Goal: Task Accomplishment & Management: Use online tool/utility

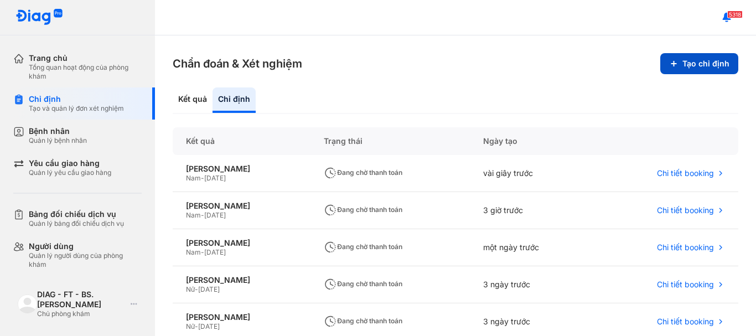
click at [710, 69] on button "Tạo chỉ định" at bounding box center [699, 63] width 78 height 21
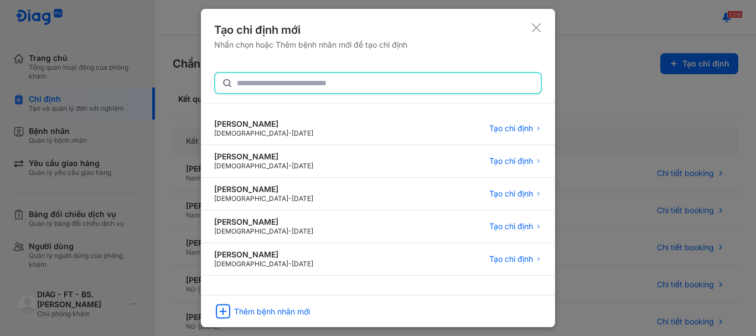
click at [294, 84] on input "text" at bounding box center [385, 83] width 297 height 20
type input "***"
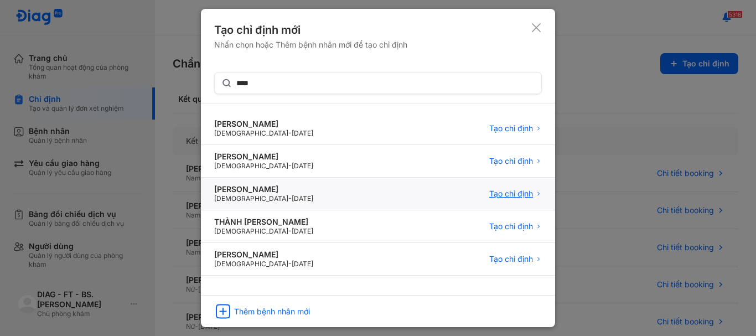
click at [512, 191] on span "Tạo chỉ định" at bounding box center [511, 194] width 44 height 10
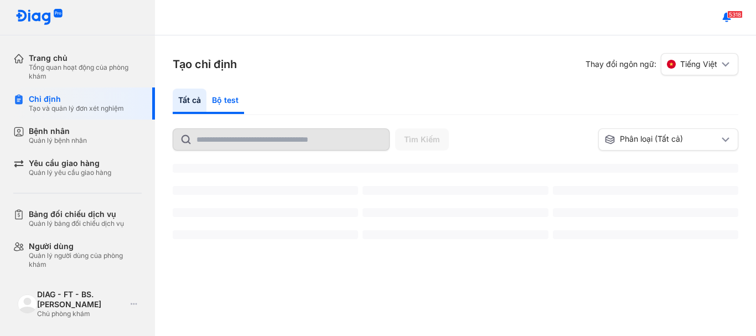
click at [224, 100] on div "Bộ test" at bounding box center [225, 101] width 38 height 25
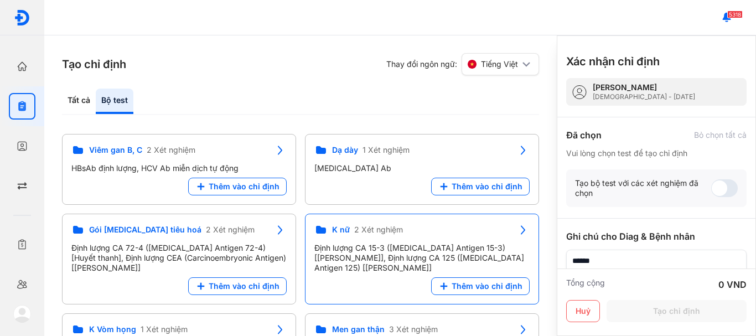
scroll to position [513, 0]
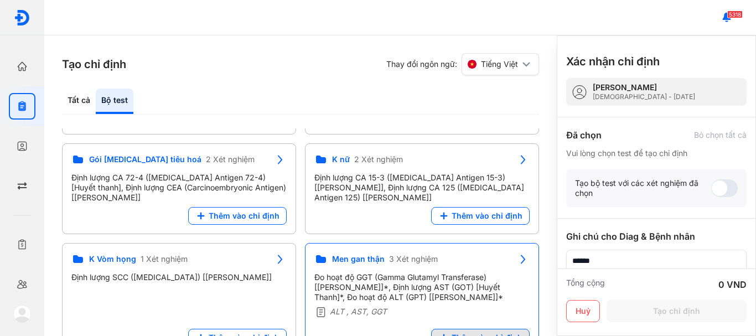
click at [484, 333] on span "Thêm vào chỉ định" at bounding box center [487, 338] width 71 height 10
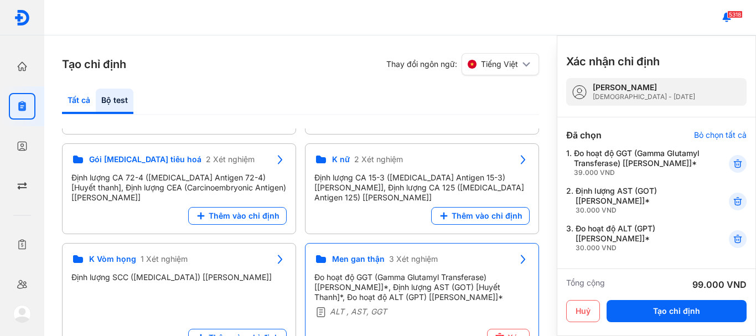
click at [96, 104] on div "Tất cả" at bounding box center [115, 101] width 38 height 25
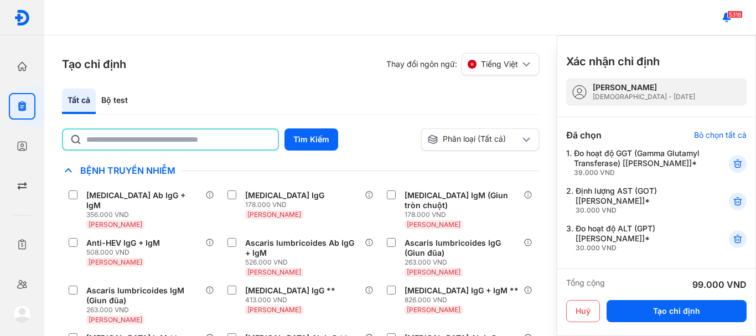
click at [143, 142] on input "text" at bounding box center [178, 140] width 185 height 20
type input "**********"
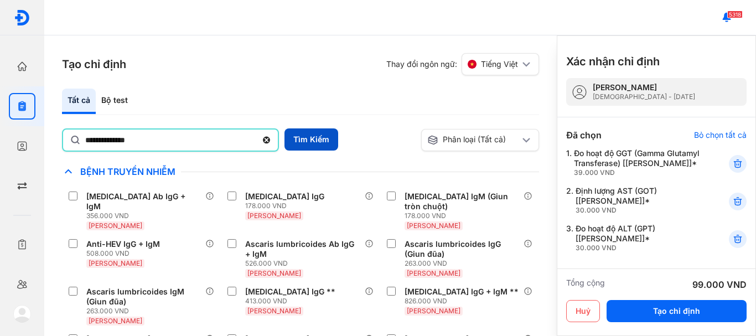
click at [313, 142] on button "Tìm Kiếm" at bounding box center [312, 139] width 54 height 22
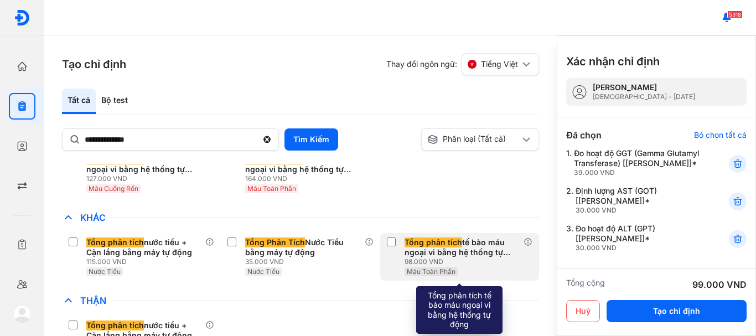
scroll to position [55, 0]
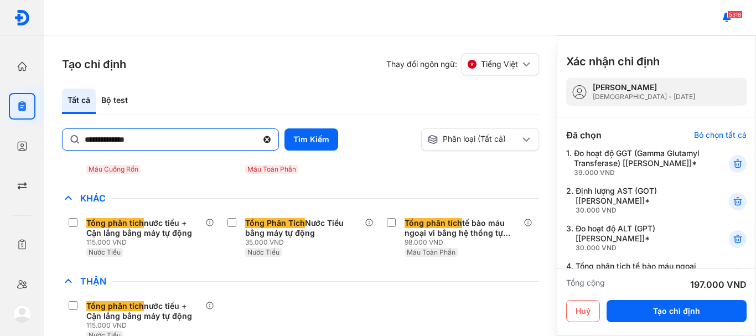
click at [268, 136] on use at bounding box center [266, 139] width 7 height 7
click at [257, 136] on input "**********" at bounding box center [171, 139] width 173 height 20
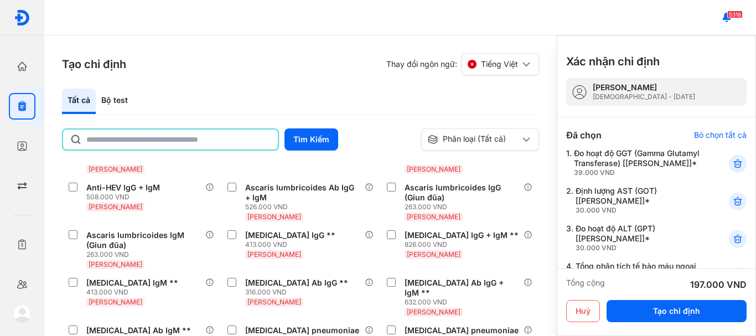
click at [90, 136] on input "text" at bounding box center [178, 140] width 185 height 20
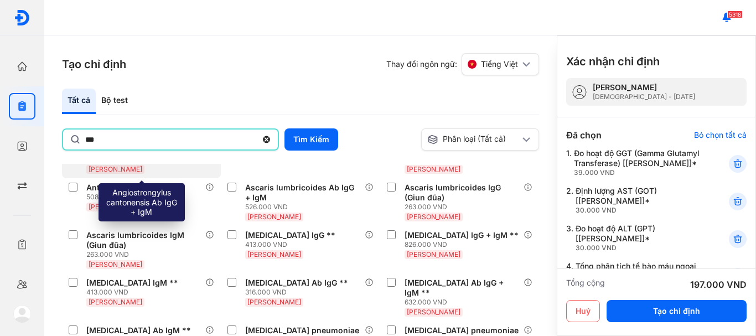
type input "********"
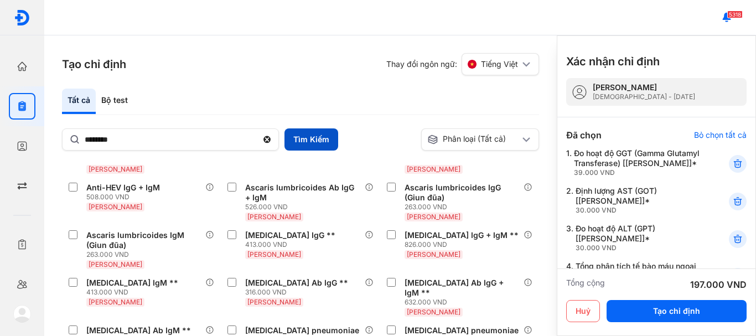
click at [320, 136] on button "Tìm Kiếm" at bounding box center [312, 139] width 54 height 22
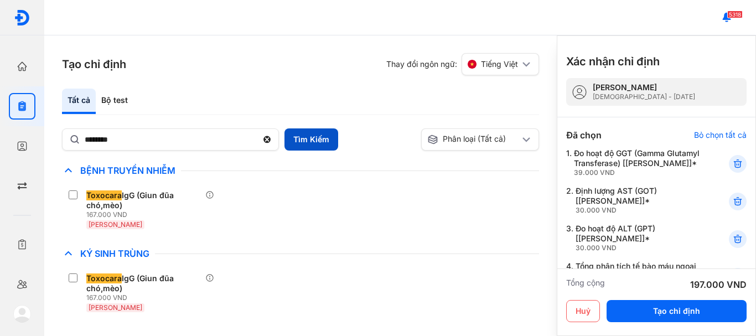
scroll to position [0, 0]
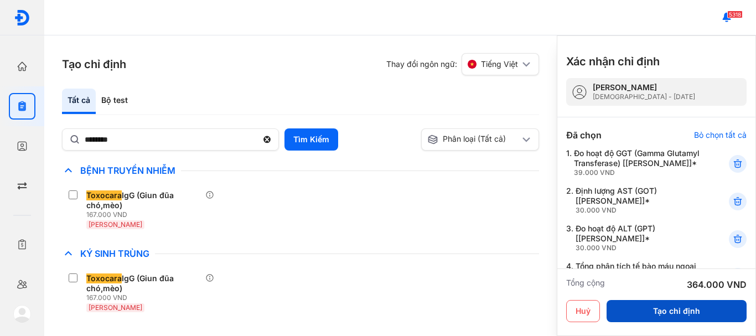
click at [708, 316] on button "Tạo chỉ định" at bounding box center [677, 311] width 140 height 22
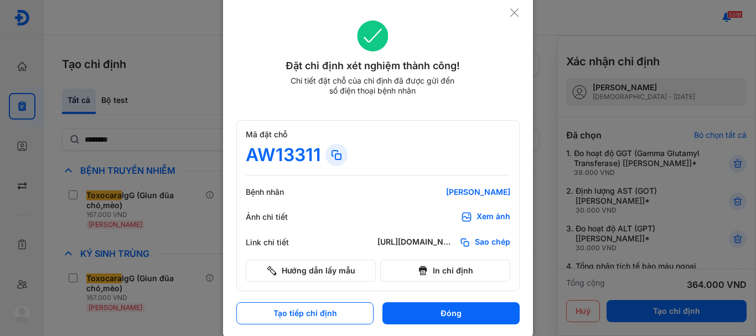
scroll to position [8, 0]
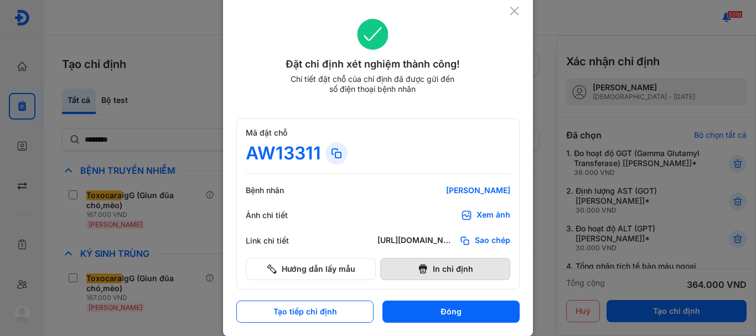
click at [450, 271] on button "In chỉ định" at bounding box center [445, 269] width 130 height 22
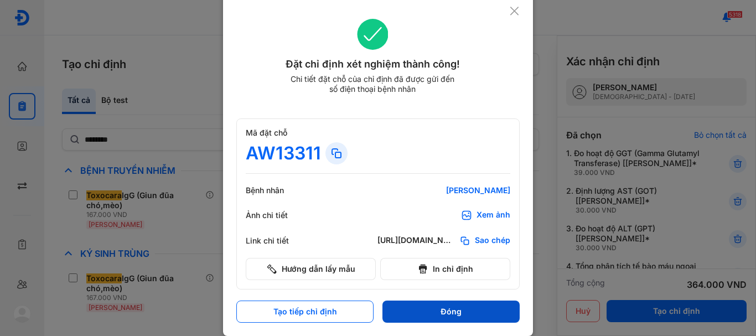
click at [469, 320] on button "Đóng" at bounding box center [450, 312] width 137 height 22
